Goal: Find contact information: Find contact information

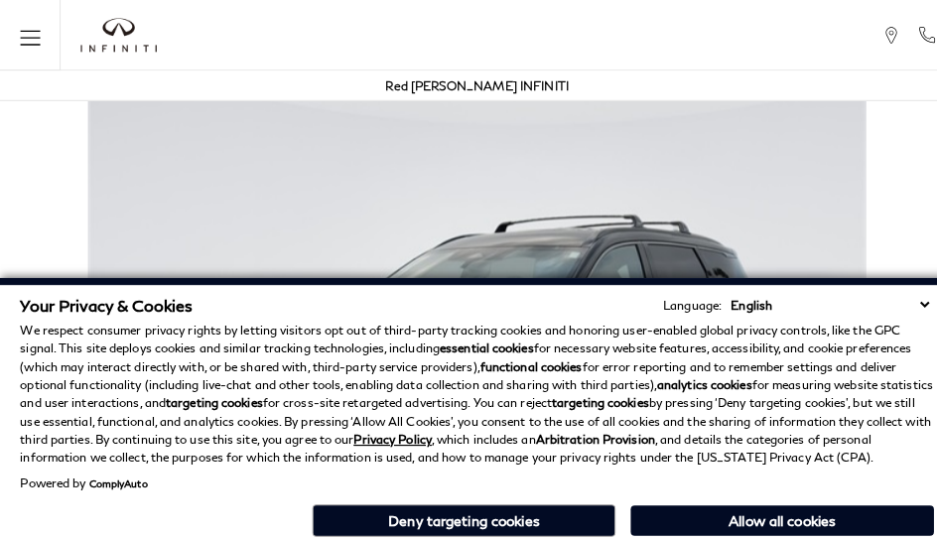
click at [586, 97] on div "Red [PERSON_NAME] INFINITI" at bounding box center [468, 84] width 917 height 30
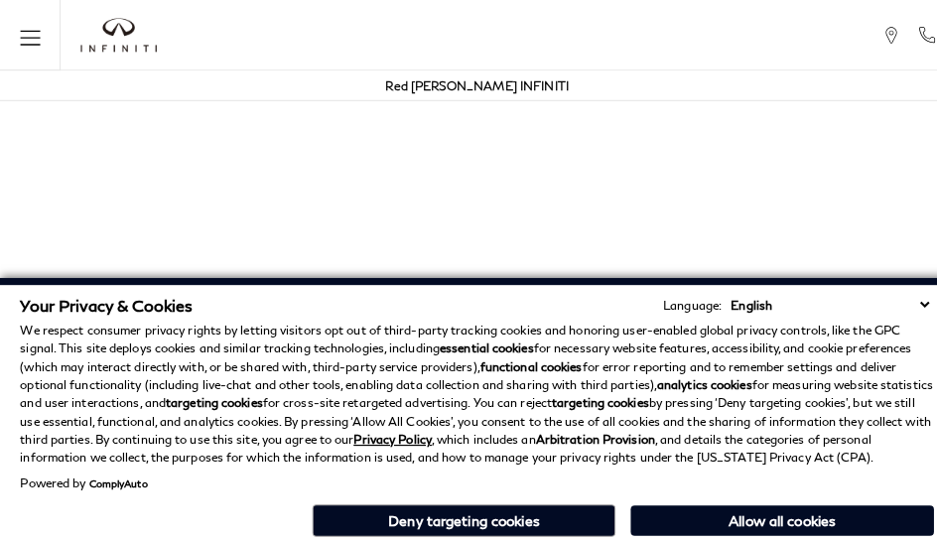
click at [496, 97] on div "Red [PERSON_NAME] INFINITI" at bounding box center [469, 84] width 180 height 30
click at [496, 326] on p "We respect consumer privacy rights by letting visitors opt out of third-party t…" at bounding box center [468, 387] width 897 height 143
click at [496, 445] on p "We respect consumer privacy rights by letting visitors opt out of third-party t…" at bounding box center [468, 387] width 897 height 143
click at [794, 326] on p "We respect consumer privacy rights by letting visitors opt out of third-party t…" at bounding box center [468, 387] width 897 height 143
click at [794, 375] on p "We respect consumer privacy rights by letting visitors opt out of third-party t…" at bounding box center [468, 387] width 897 height 143
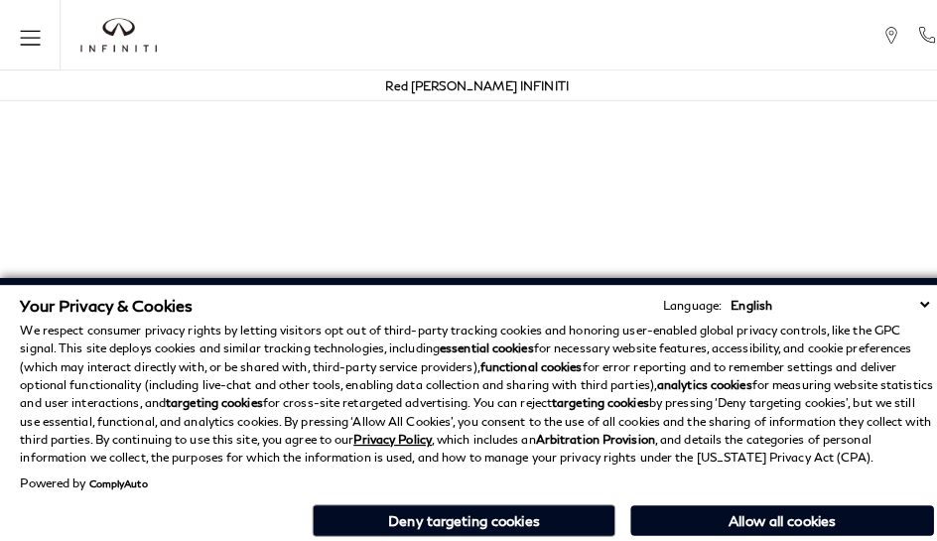
click at [794, 534] on div "Your Privacy & Cookies Language: English Spanish / Español English / United Kin…" at bounding box center [468, 410] width 905 height 249
click at [744, 326] on p "We respect consumer privacy rights by letting visitors opt out of third-party t…" at bounding box center [468, 387] width 897 height 143
click at [744, 375] on p "We respect consumer privacy rights by letting visitors opt out of third-party t…" at bounding box center [468, 387] width 897 height 143
click at [744, 534] on div "Your Privacy & Cookies Language: English Spanish / Español English / United Kin…" at bounding box center [468, 410] width 905 height 249
click at [893, 326] on p "We respect consumer privacy rights by letting visitors opt out of third-party t…" at bounding box center [468, 387] width 897 height 143
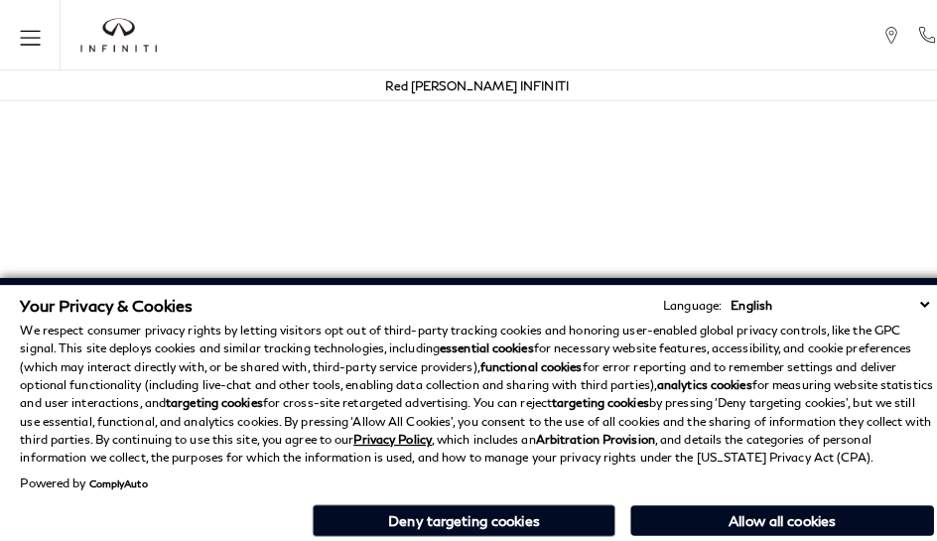
click at [893, 375] on p "We respect consumer privacy rights by letting visitors opt out of third-party t…" at bounding box center [468, 387] width 897 height 143
click at [893, 534] on div "Your Privacy & Cookies Language: English Spanish / Español English / United Kin…" at bounding box center [468, 410] width 905 height 249
click at [844, 326] on p "We respect consumer privacy rights by letting visitors opt out of third-party t…" at bounding box center [468, 387] width 897 height 143
click at [844, 375] on p "We respect consumer privacy rights by letting visitors opt out of third-party t…" at bounding box center [468, 387] width 897 height 143
click at [645, 326] on p "We respect consumer privacy rights by letting visitors opt out of third-party t…" at bounding box center [468, 387] width 897 height 143
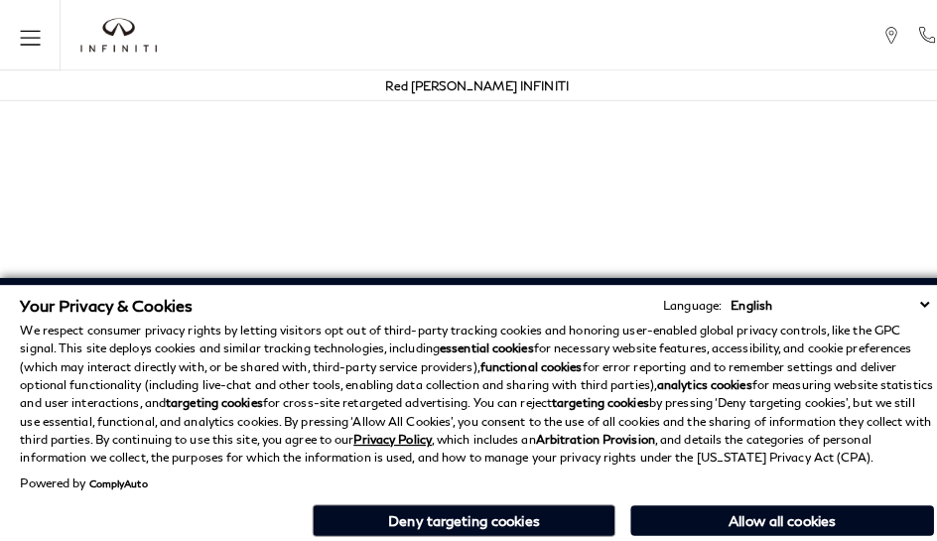
click at [645, 375] on strong "analytics cookies" at bounding box center [691, 377] width 93 height 15
click at [645, 534] on div "Your Privacy & Cookies Language: English Spanish / Español English / United Kin…" at bounding box center [468, 410] width 905 height 249
click at [447, 326] on p "We respect consumer privacy rights by letting visitors opt out of third-party t…" at bounding box center [468, 387] width 897 height 143
click at [447, 375] on p "We respect consumer privacy rights by letting visitors opt out of third-party t…" at bounding box center [468, 387] width 897 height 143
click at [447, 534] on div "Your Privacy & Cookies Language: English Spanish / Español English / United Kin…" at bounding box center [468, 410] width 905 height 249
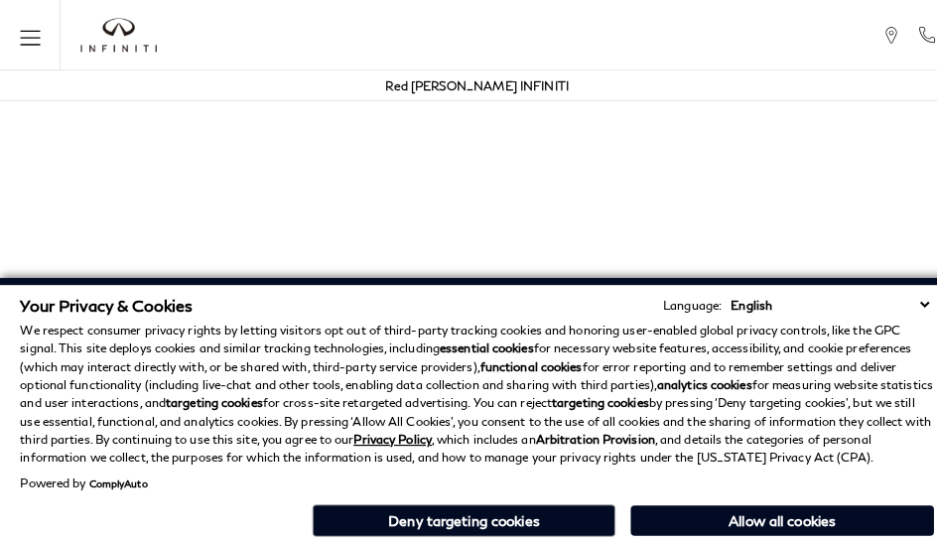
scroll to position [4041, 0]
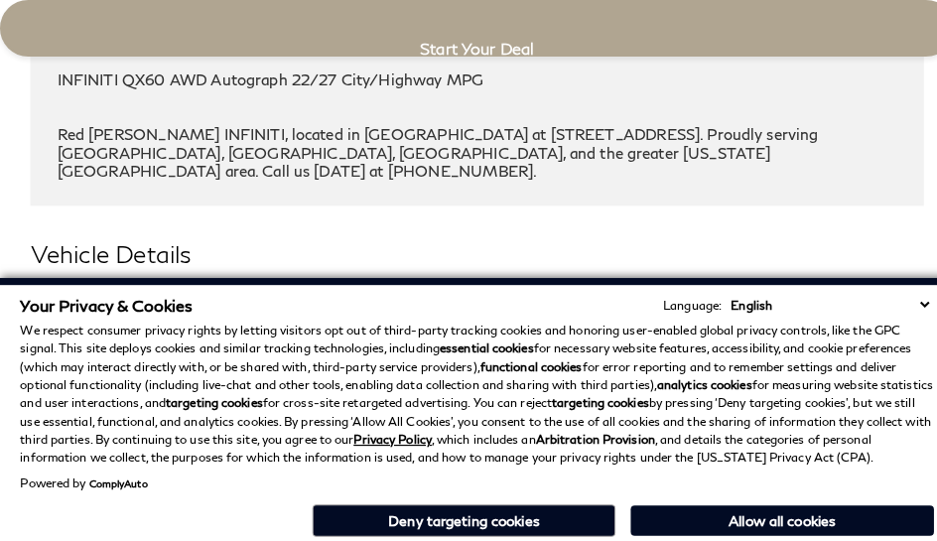
click at [45, 298] on h3 "Exterior" at bounding box center [460, 308] width 830 height 20
click at [347, 296] on div "Your Privacy & Cookies Language: English Spanish / Español English / United Kin…" at bounding box center [468, 299] width 897 height 19
click at [45, 298] on h3 "Exterior" at bounding box center [460, 308] width 830 height 20
click at [397, 283] on div "Exterior" at bounding box center [468, 308] width 877 height 50
click at [45, 298] on h3 "Exterior" at bounding box center [460, 308] width 830 height 20
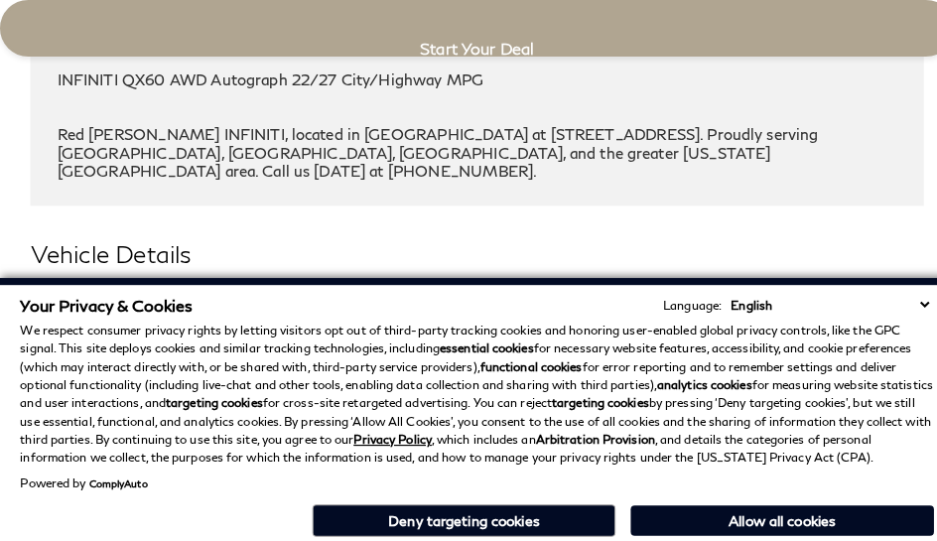
click at [496, 232] on h2 "Vehicle Details" at bounding box center [468, 250] width 877 height 36
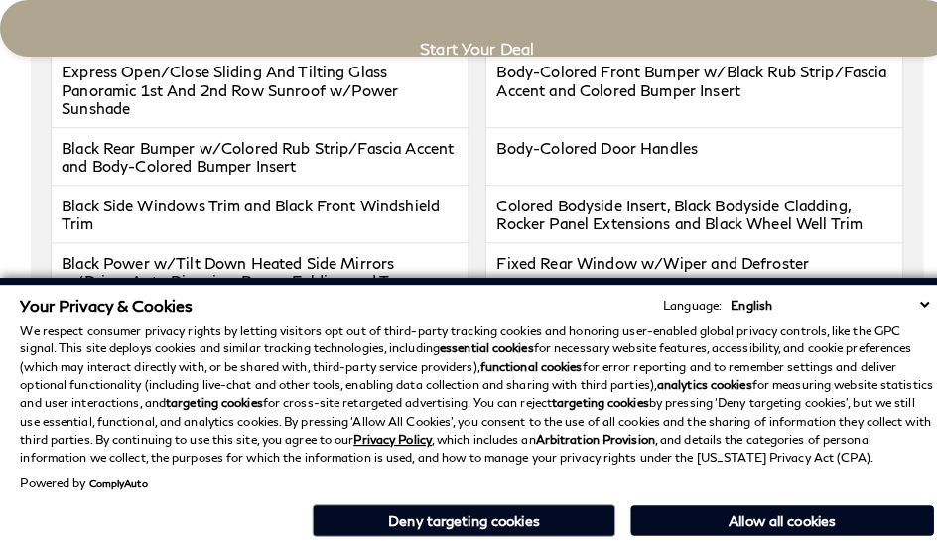
scroll to position [3570, 0]
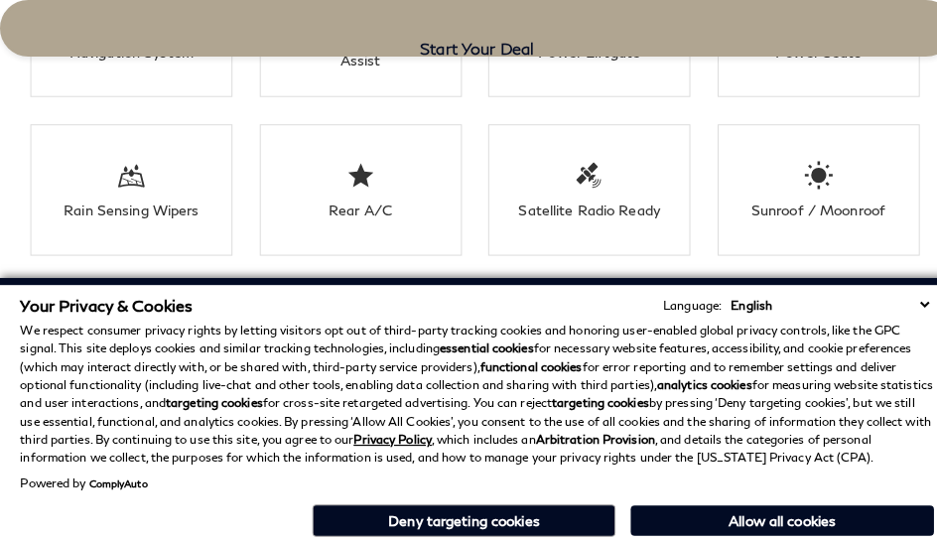
click link "Call sales Phone Number 719-215-8318" at bounding box center [0, 0] width 0 height 0
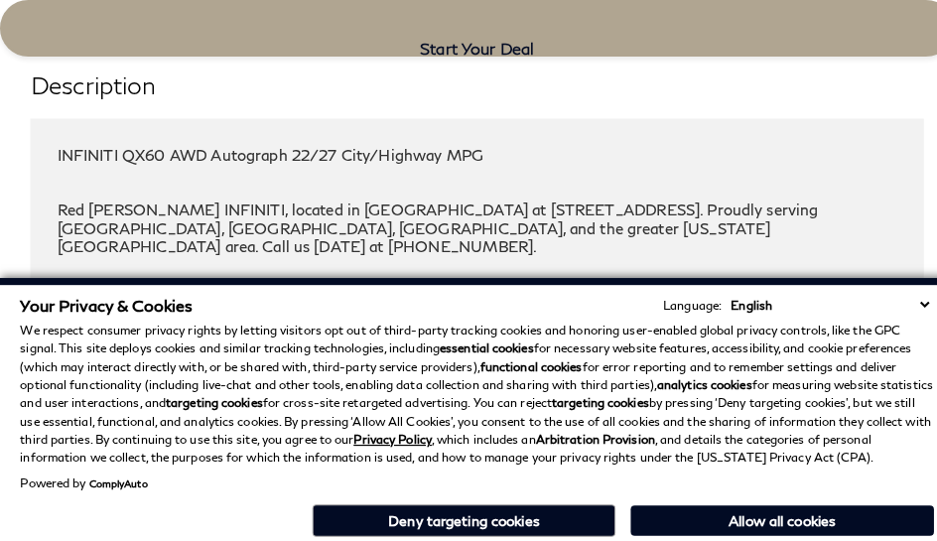
scroll to position [3997, 0]
